Goal: Task Accomplishment & Management: Manage account settings

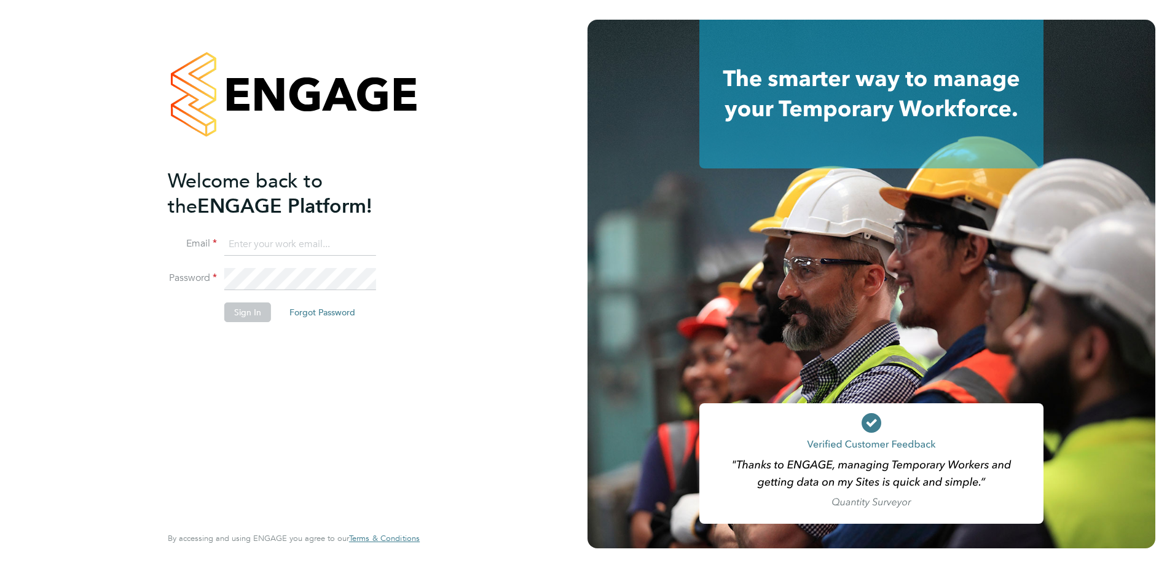
type input "[PERSON_NAME][EMAIL_ADDRESS][DOMAIN_NAME]"
click at [248, 319] on button "Sign In" at bounding box center [247, 312] width 47 height 20
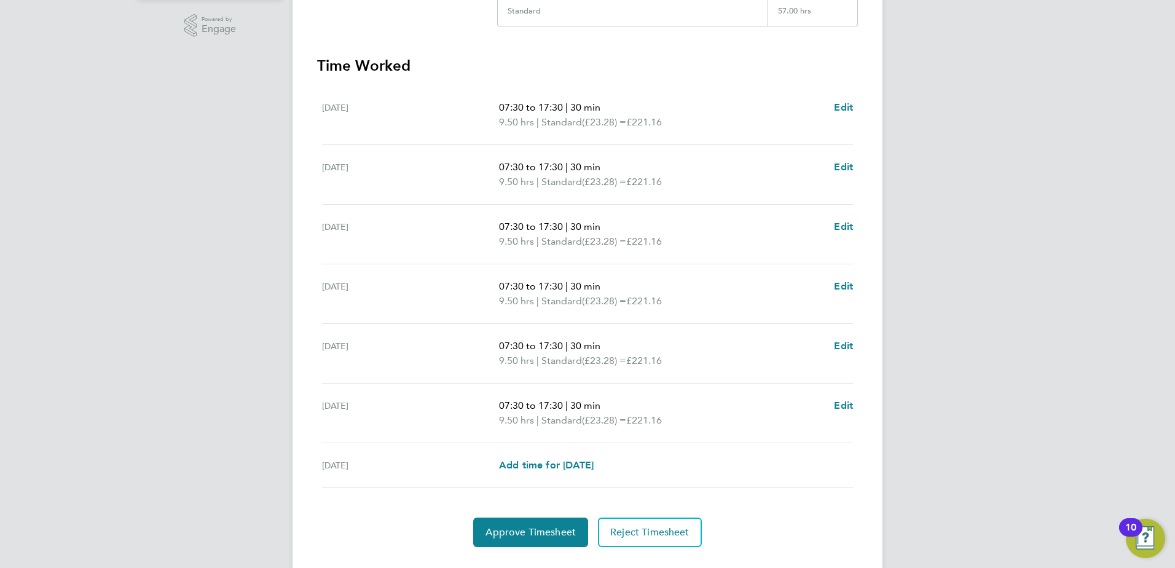
scroll to position [307, 0]
click at [538, 534] on span "Approve Timesheet" at bounding box center [531, 532] width 90 height 12
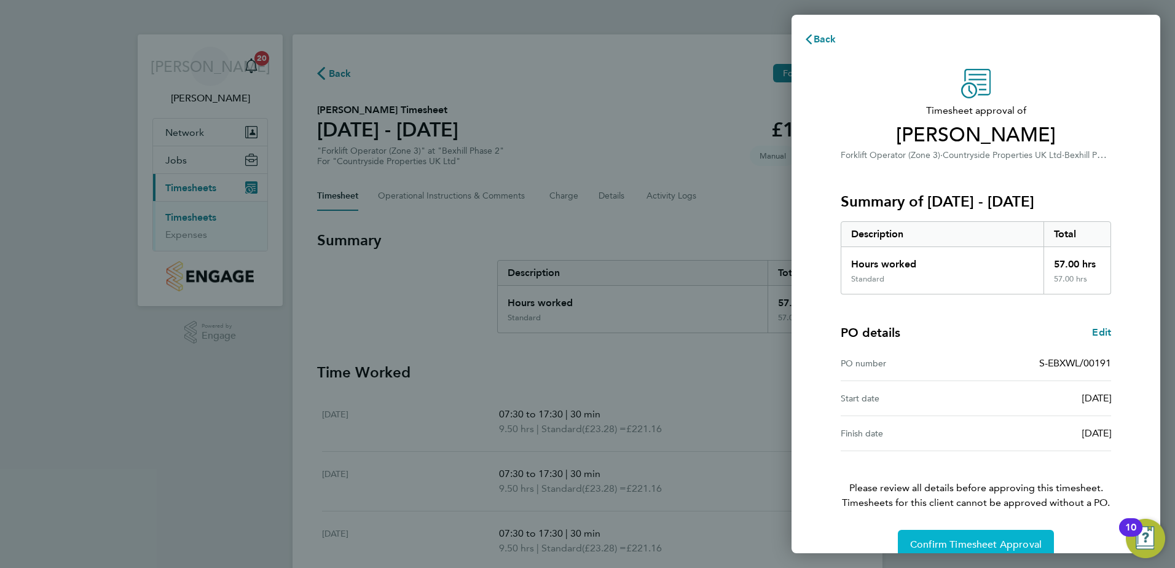
click at [960, 541] on span "Confirm Timesheet Approval" at bounding box center [976, 544] width 132 height 12
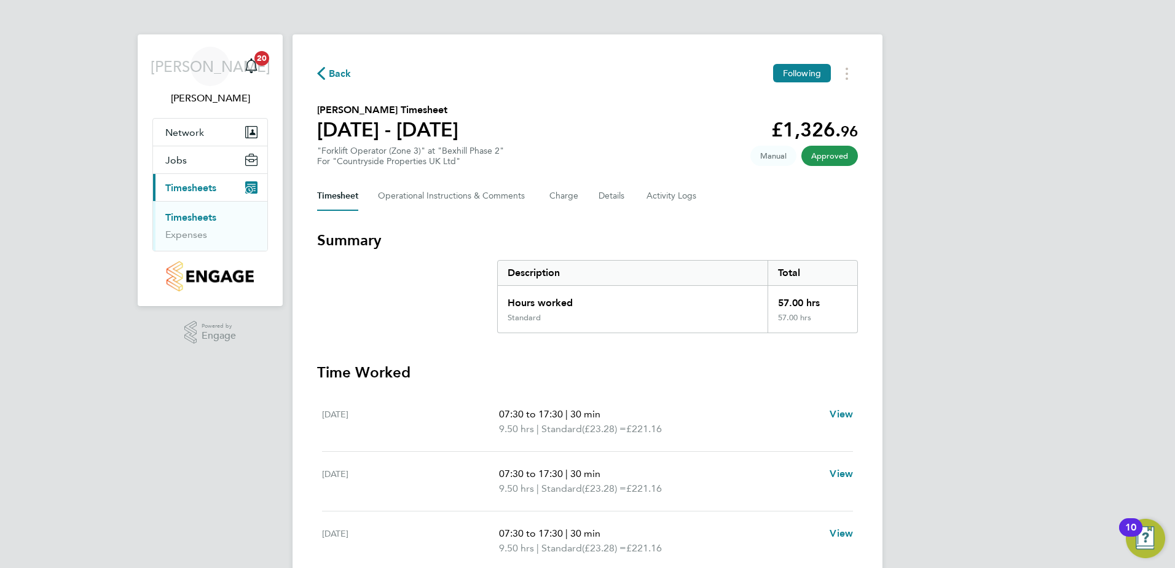
click at [829, 160] on span "Approved" at bounding box center [829, 156] width 57 height 20
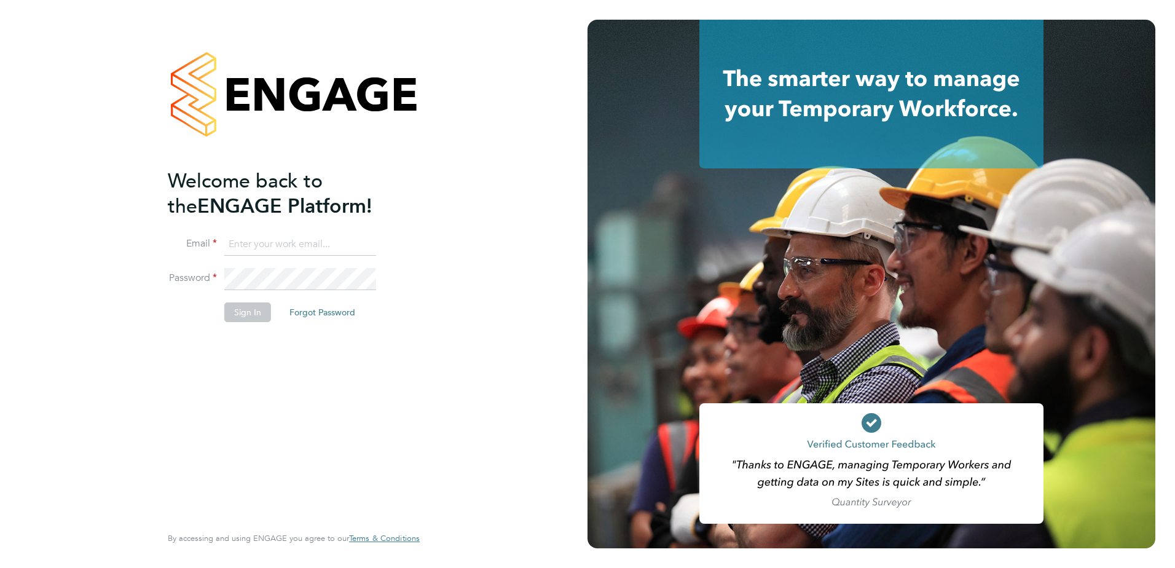
type input "[PERSON_NAME][EMAIL_ADDRESS][DOMAIN_NAME]"
click at [239, 310] on button "Sign In" at bounding box center [247, 312] width 47 height 20
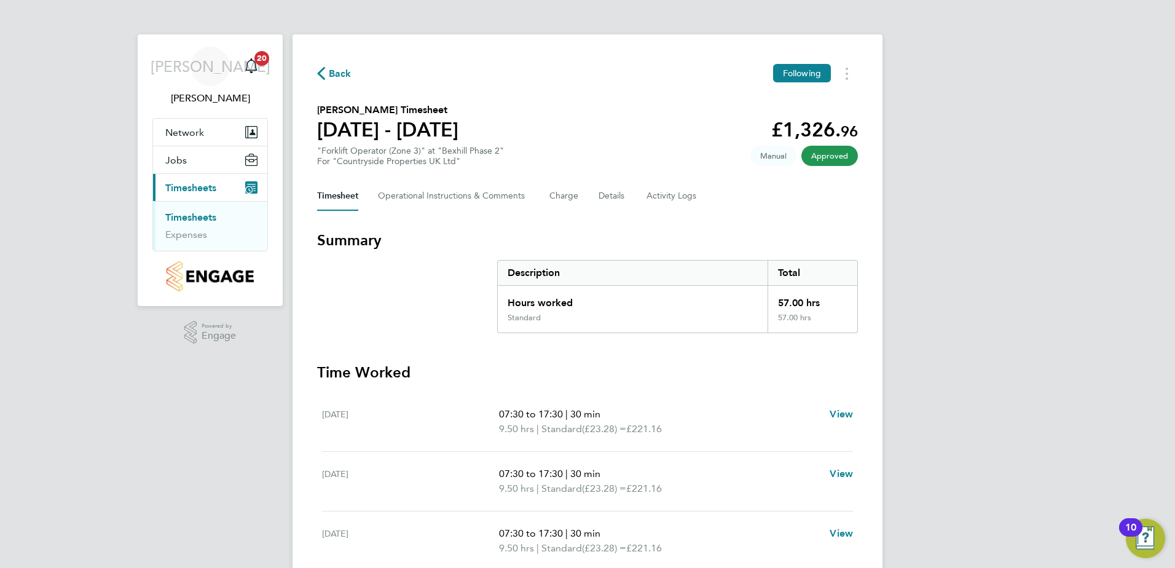
click at [824, 162] on span "Approved" at bounding box center [829, 156] width 57 height 20
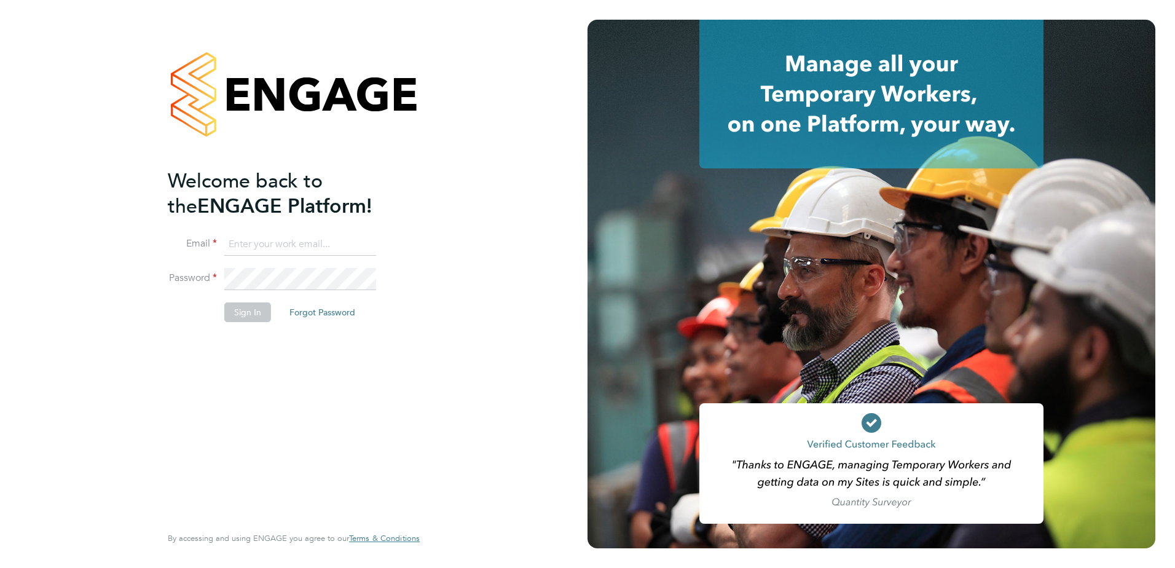
type input "john.oneill2@vistry.co.uk"
click at [256, 312] on button "Sign In" at bounding box center [247, 312] width 47 height 20
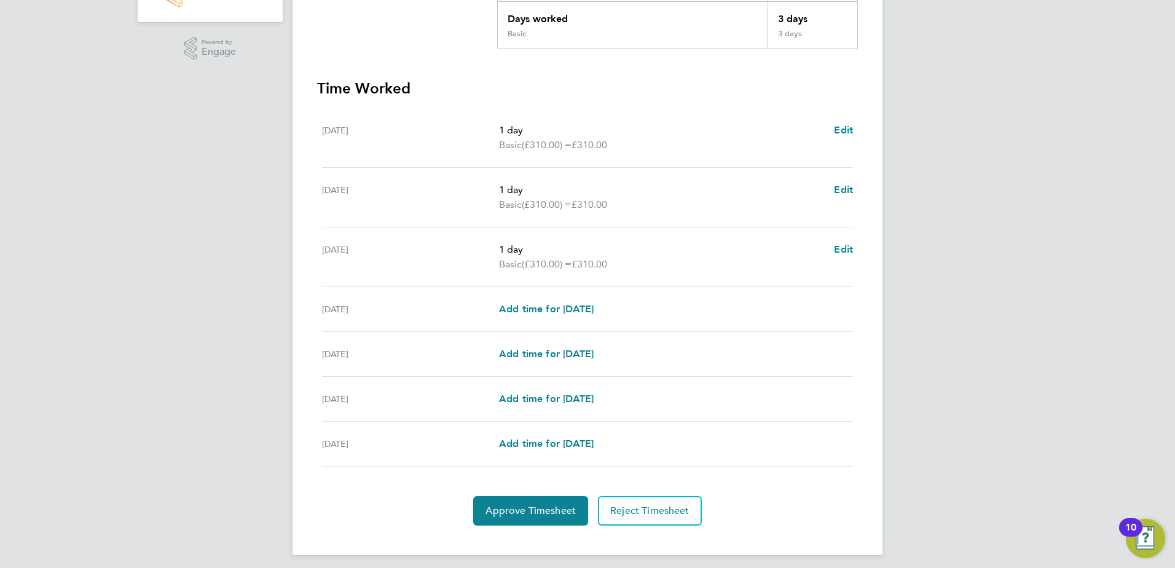
scroll to position [291, 0]
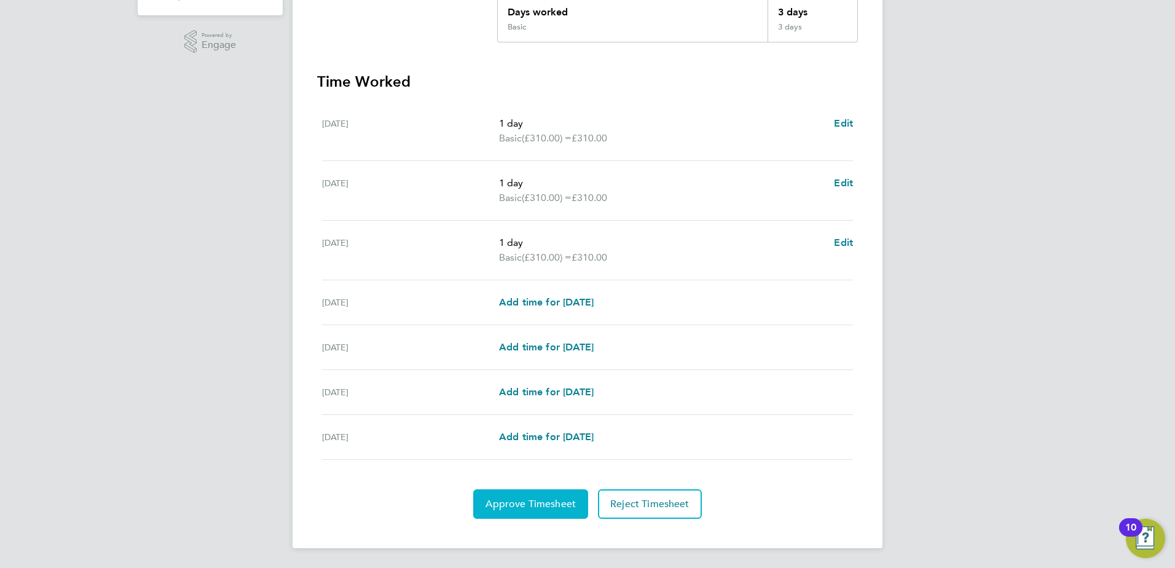
click at [526, 498] on span "Approve Timesheet" at bounding box center [531, 504] width 90 height 12
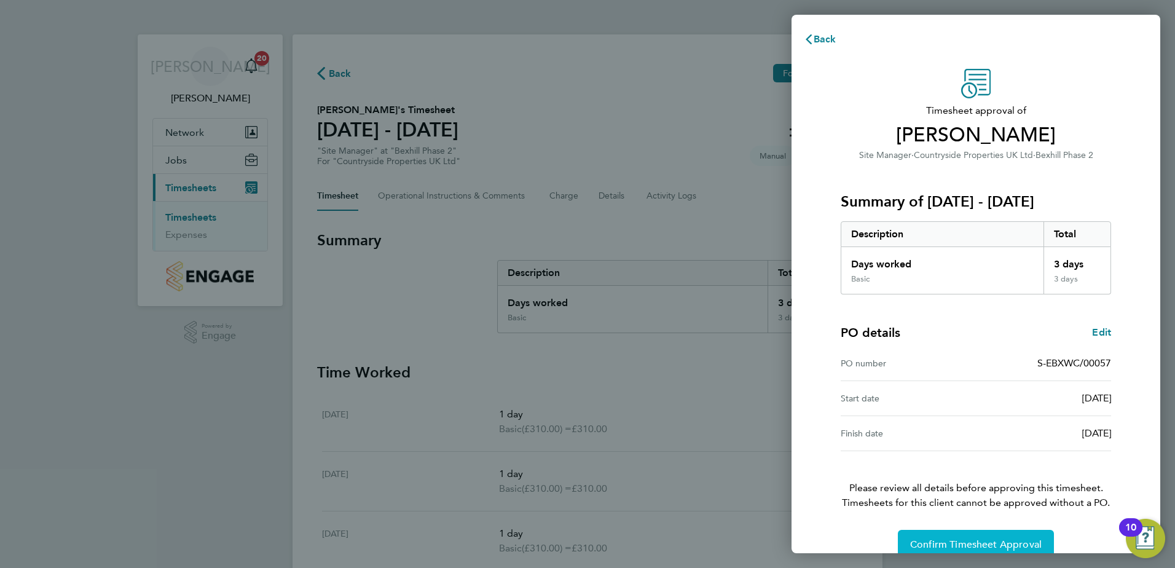
click at [919, 539] on span "Confirm Timesheet Approval" at bounding box center [976, 544] width 132 height 12
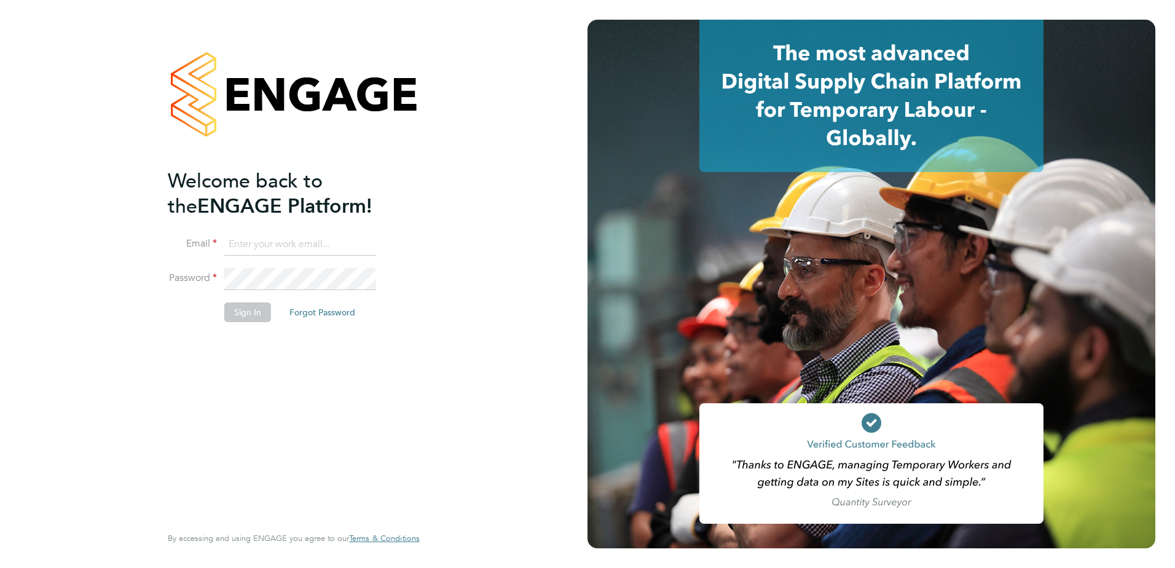
type input "[PERSON_NAME][EMAIL_ADDRESS][DOMAIN_NAME]"
click at [258, 309] on button "Sign In" at bounding box center [247, 312] width 47 height 20
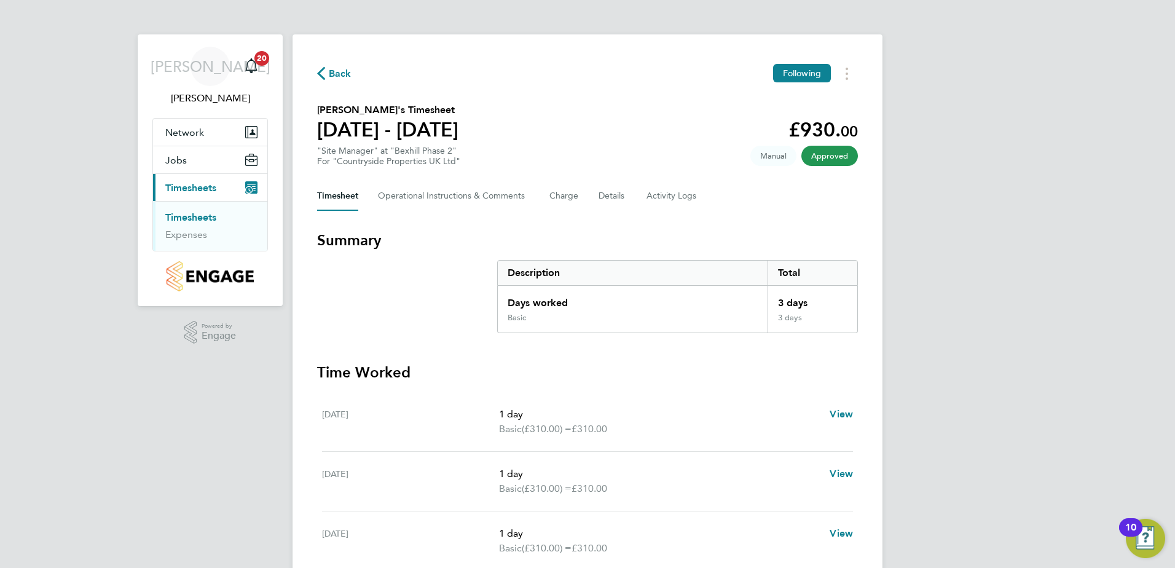
click at [828, 159] on span "Approved" at bounding box center [829, 156] width 57 height 20
